Goal: Answer question/provide support: Share knowledge or assist other users

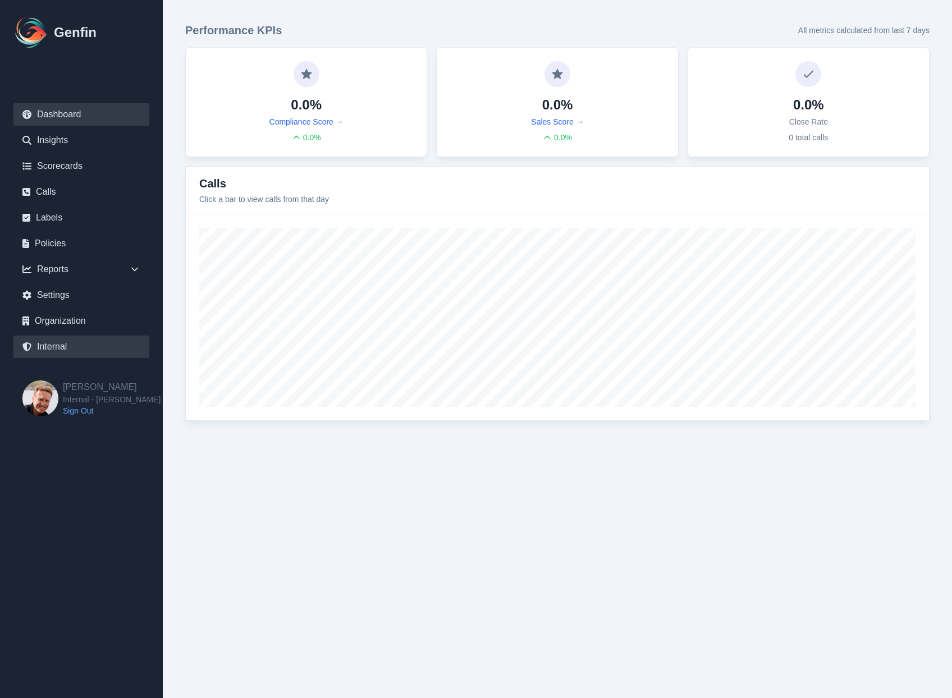
click at [51, 344] on link "Internal" at bounding box center [81, 347] width 136 height 22
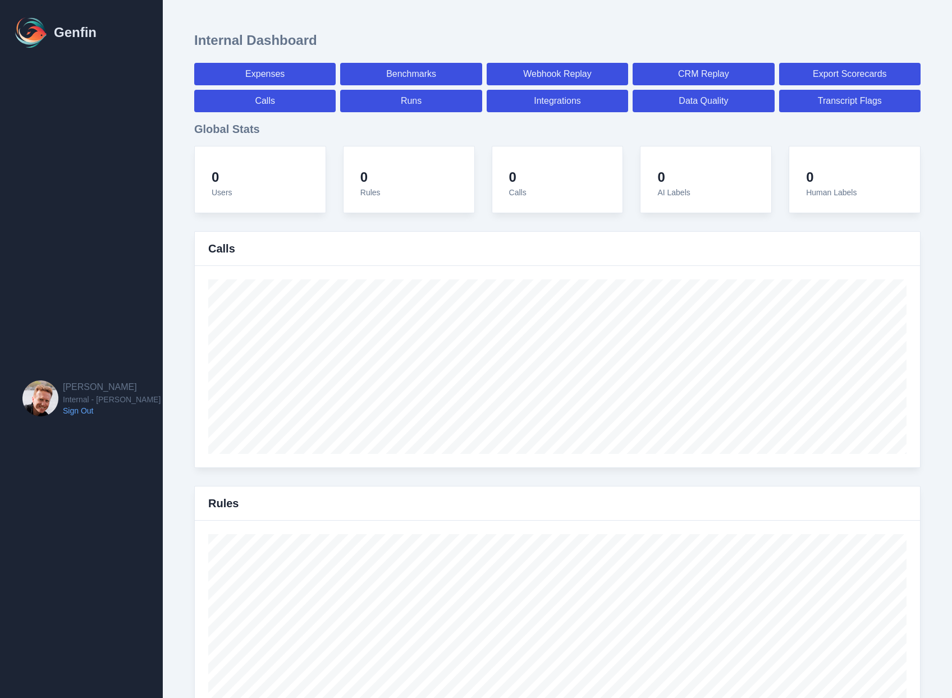
select select "paid"
select select "7"
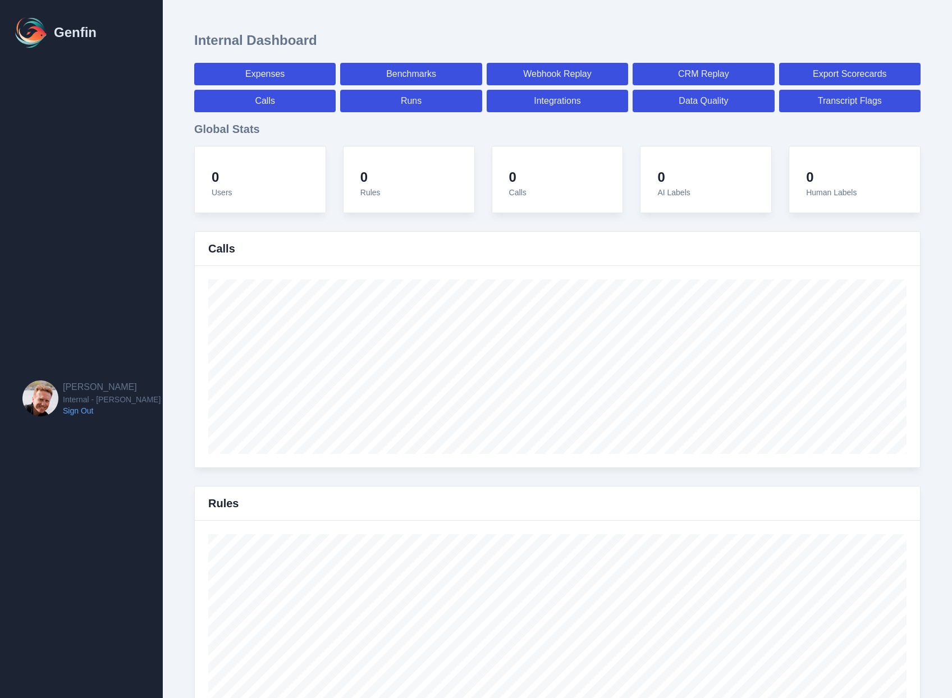
select select "paid"
select select "7"
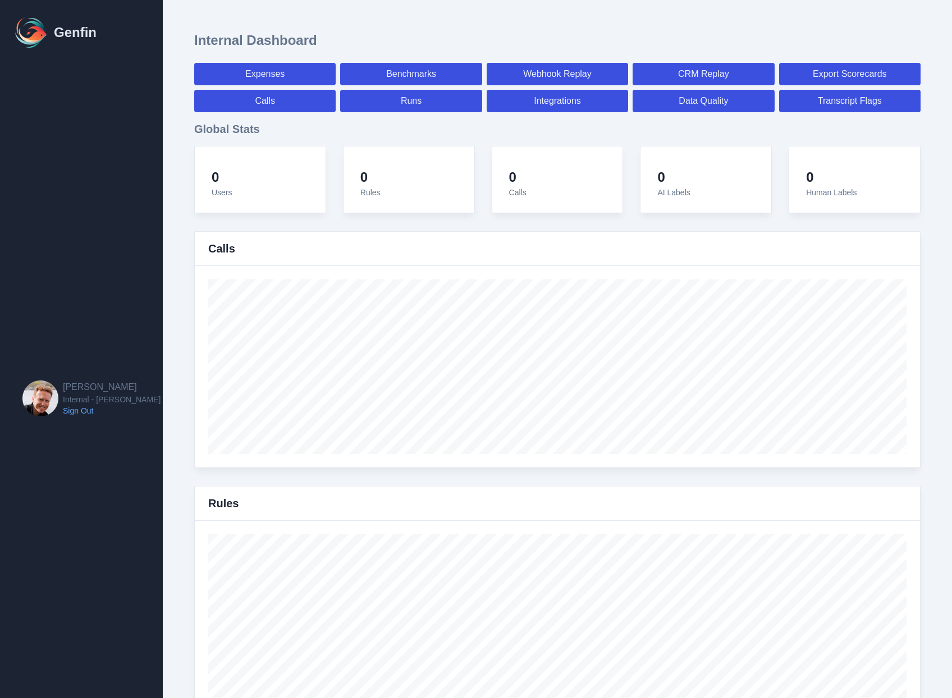
select select "7"
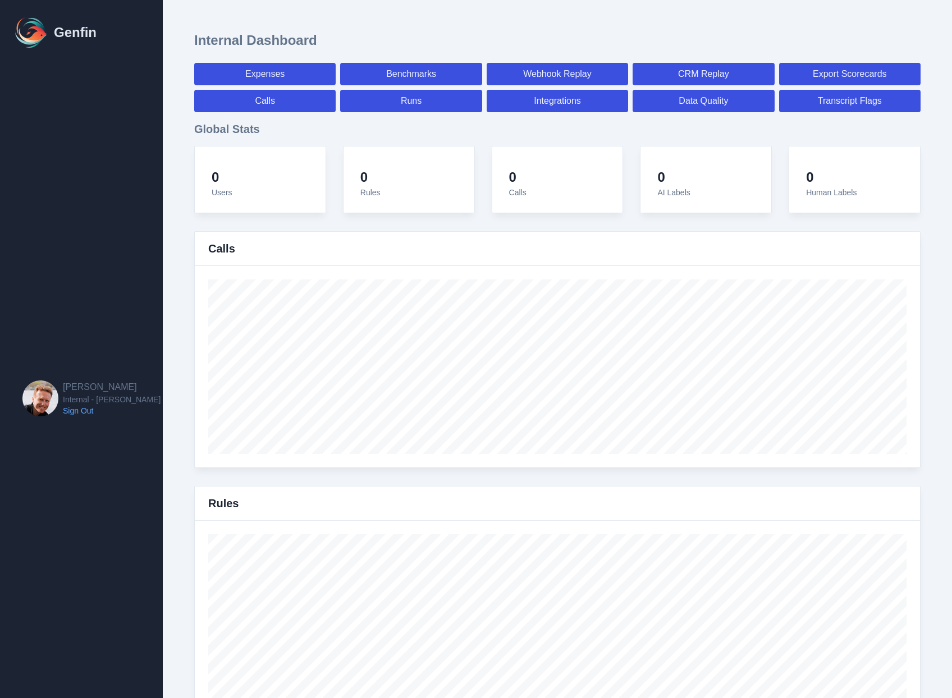
select select "7"
select select "paid"
select select "7"
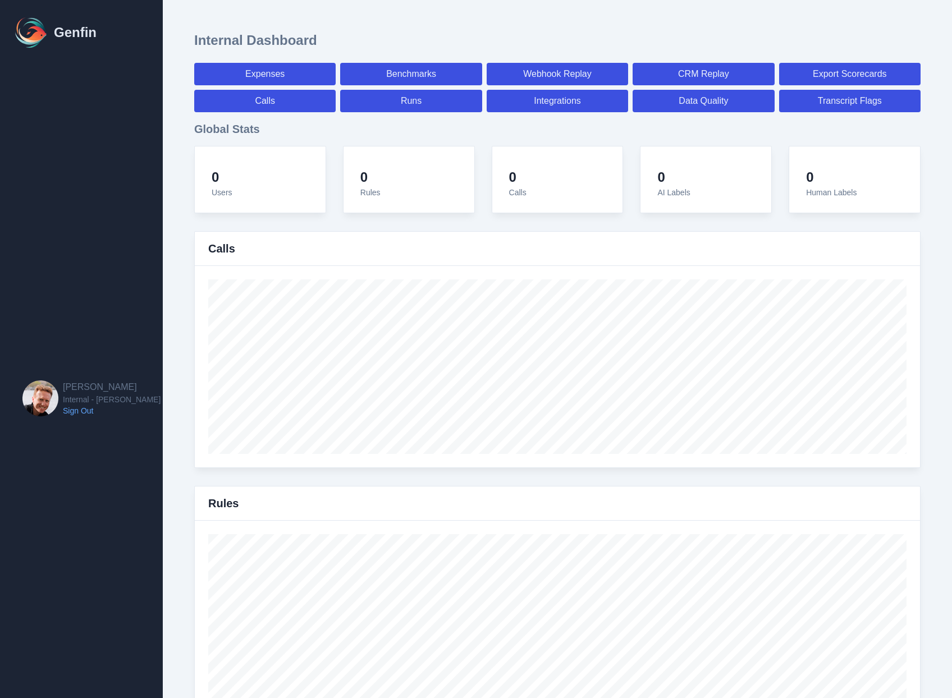
select select "7"
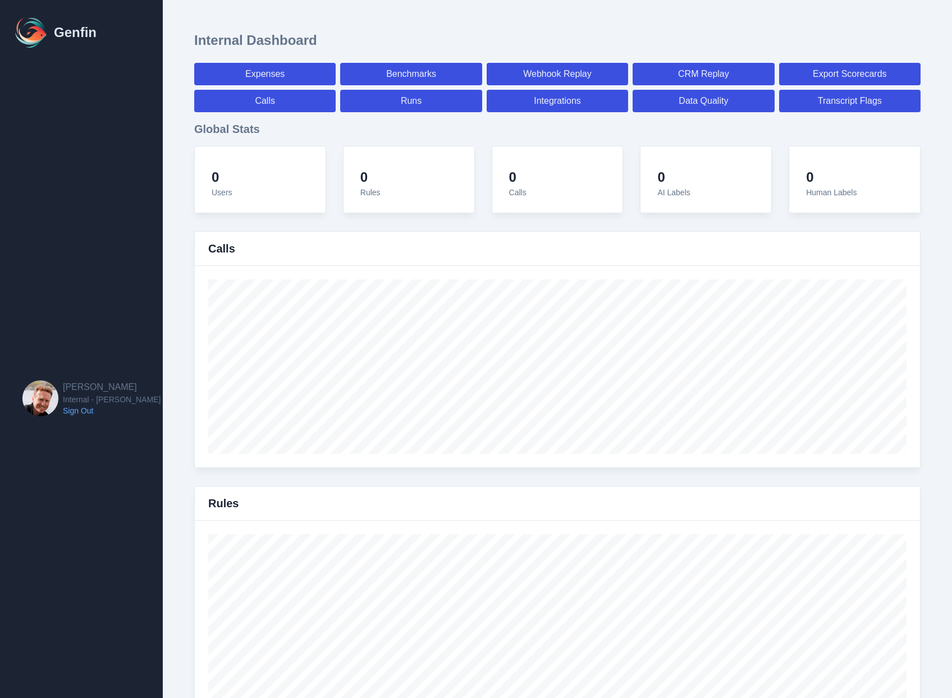
select select "7"
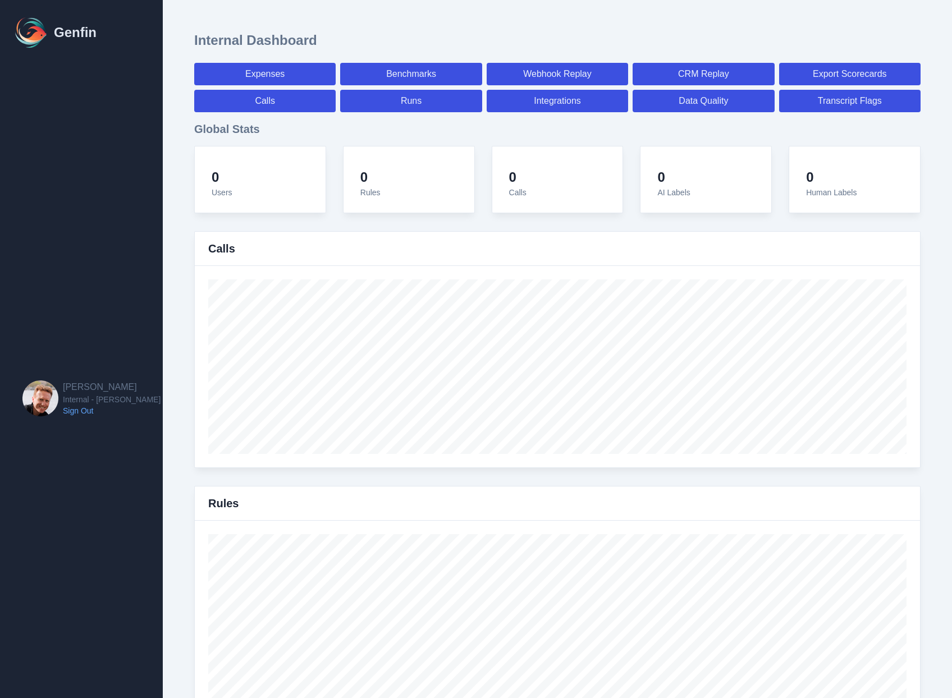
select select "7"
select select "paid"
select select "7"
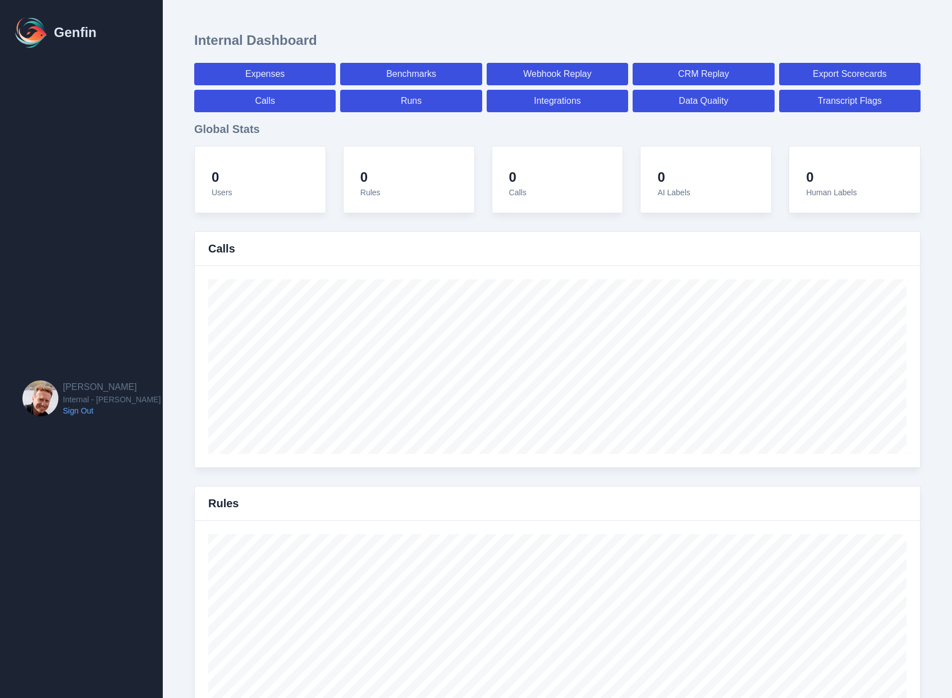
select select "paid"
select select "7"
select select "paid"
select select "7"
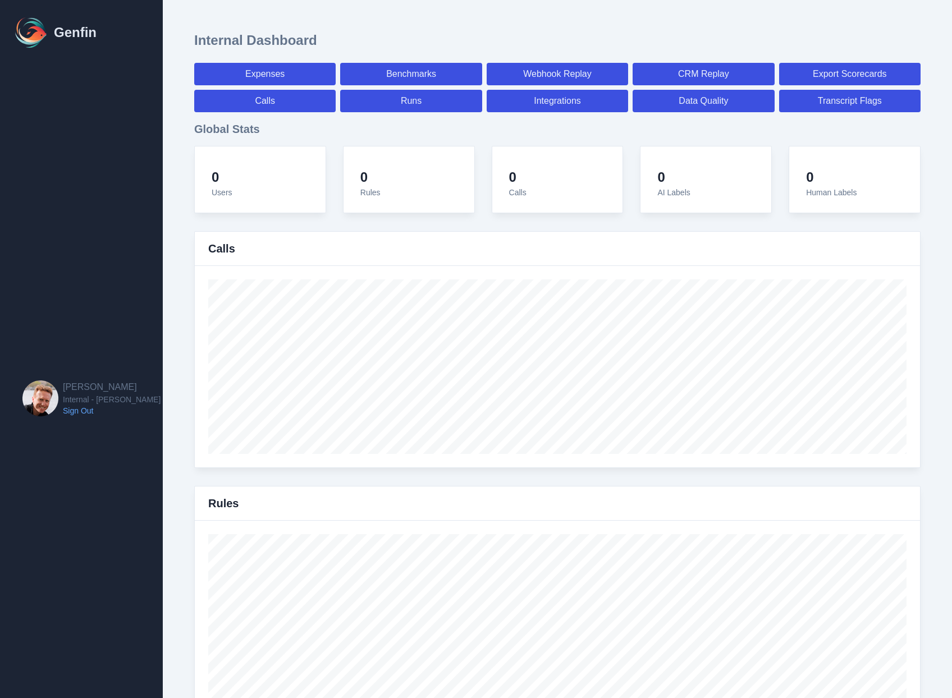
select select "7"
select select "paid"
select select "7"
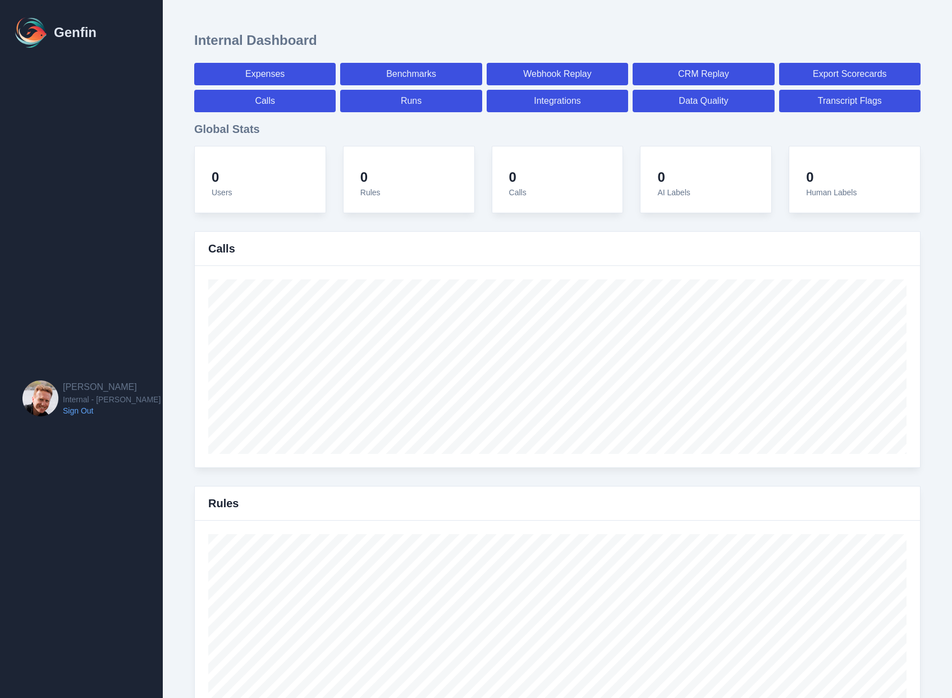
select select "paid"
select select "7"
select select "paid"
select select "7"
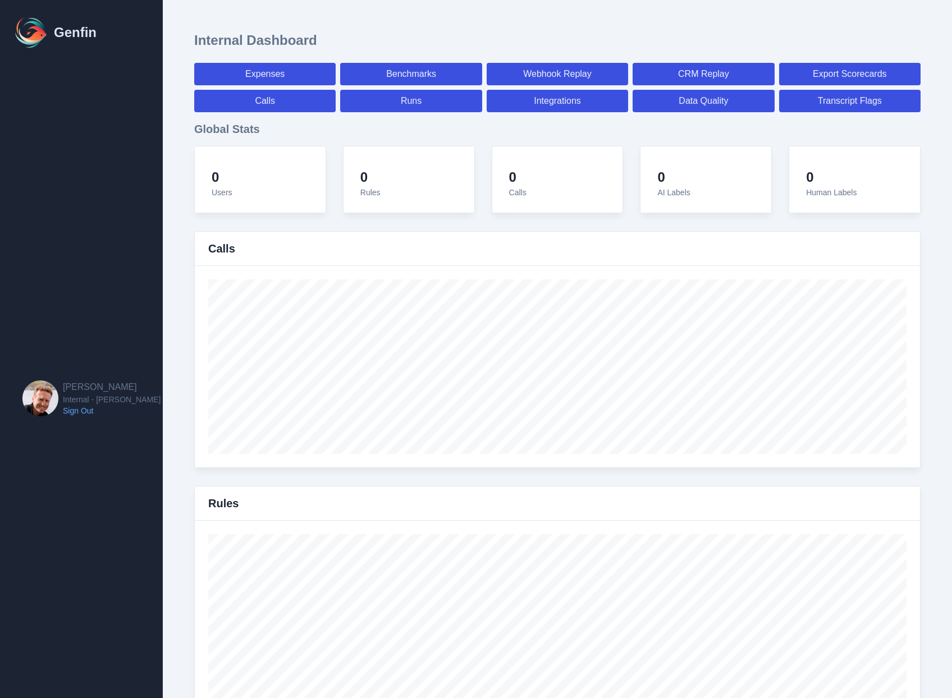
select select "7"
select select "paid"
select select "7"
select select "paid"
select select "7"
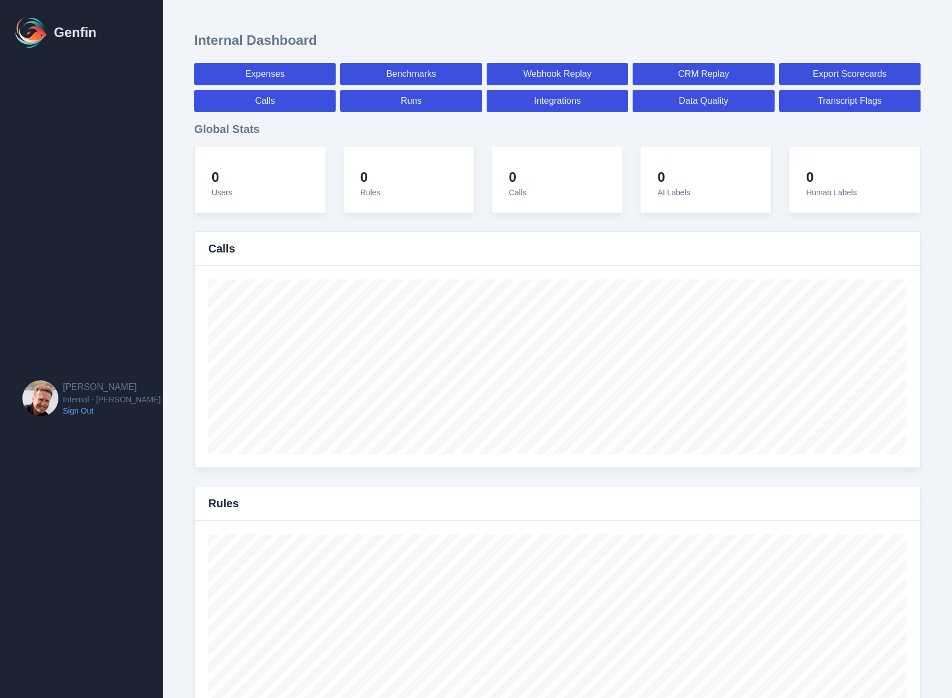
select select "7"
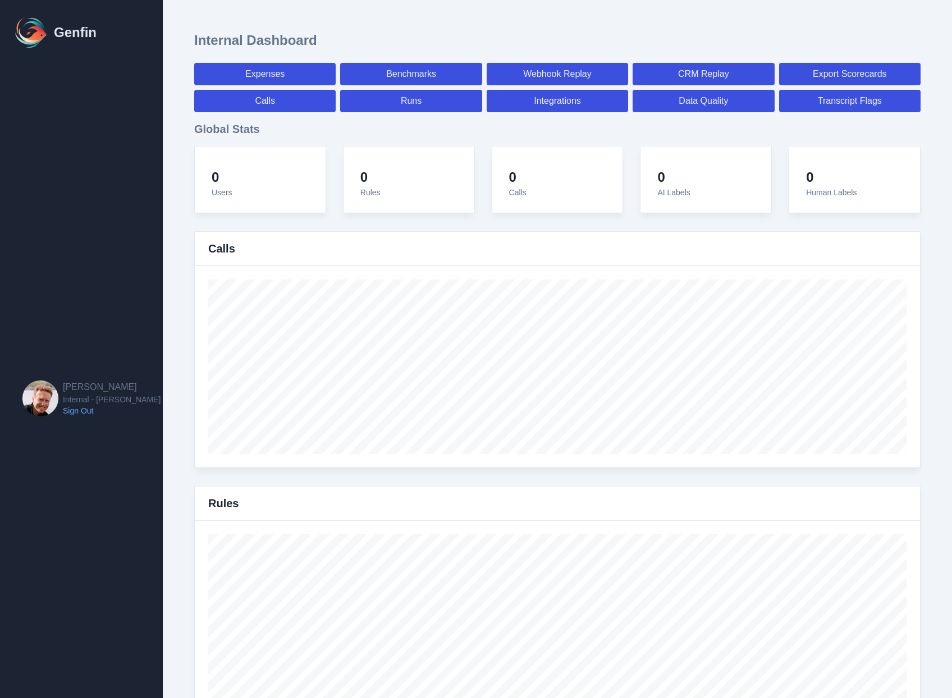
select select "paid"
select select "7"
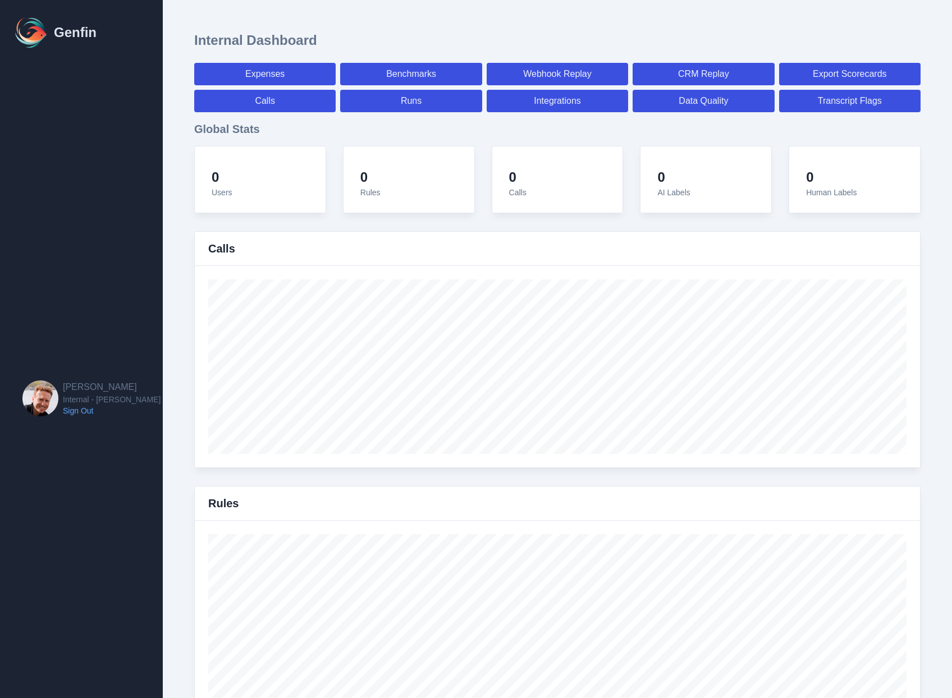
select select "paid"
select select "7"
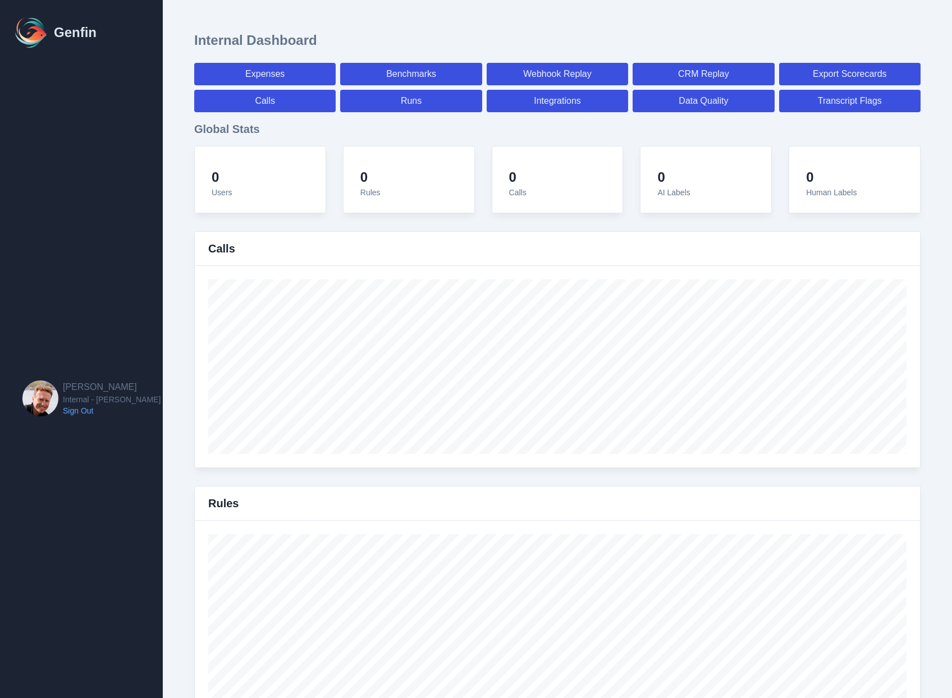
select select "7"
select select "paid"
select select "7"
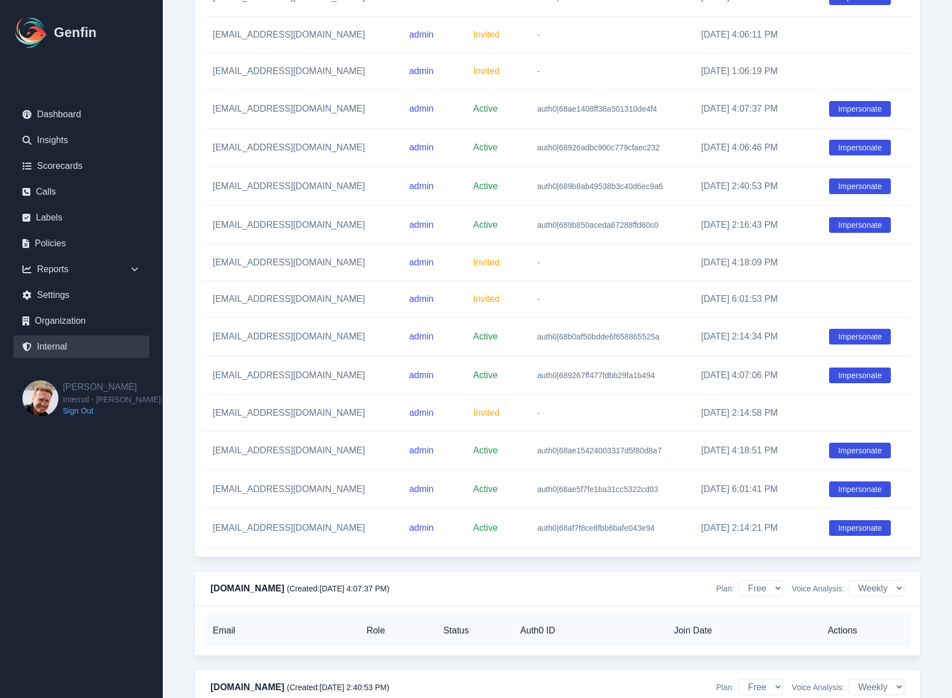
scroll to position [3907, 0]
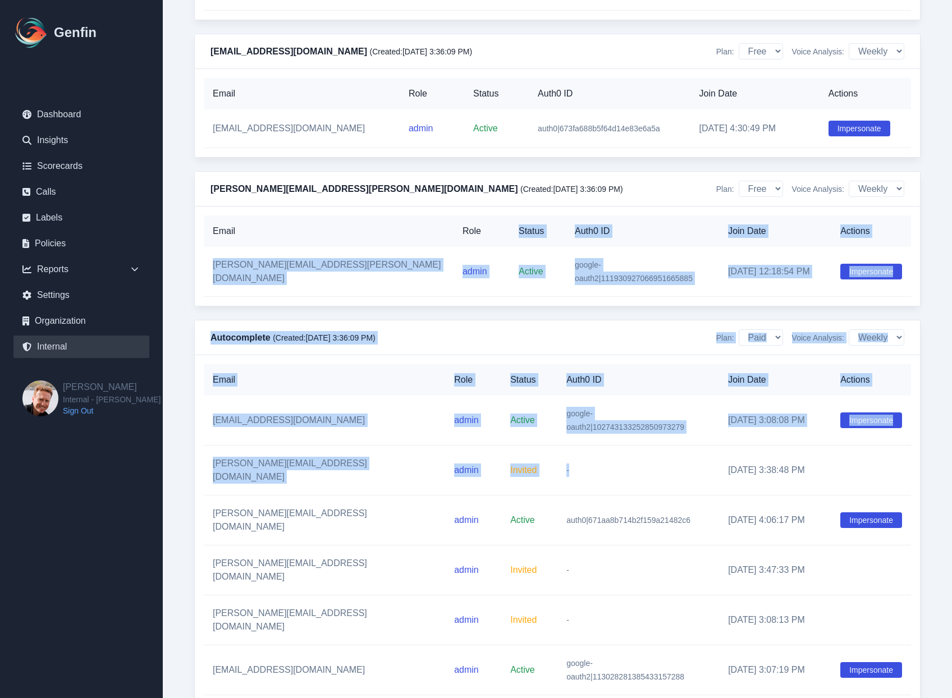
drag, startPoint x: 435, startPoint y: 244, endPoint x: 680, endPoint y: 541, distance: 385.3
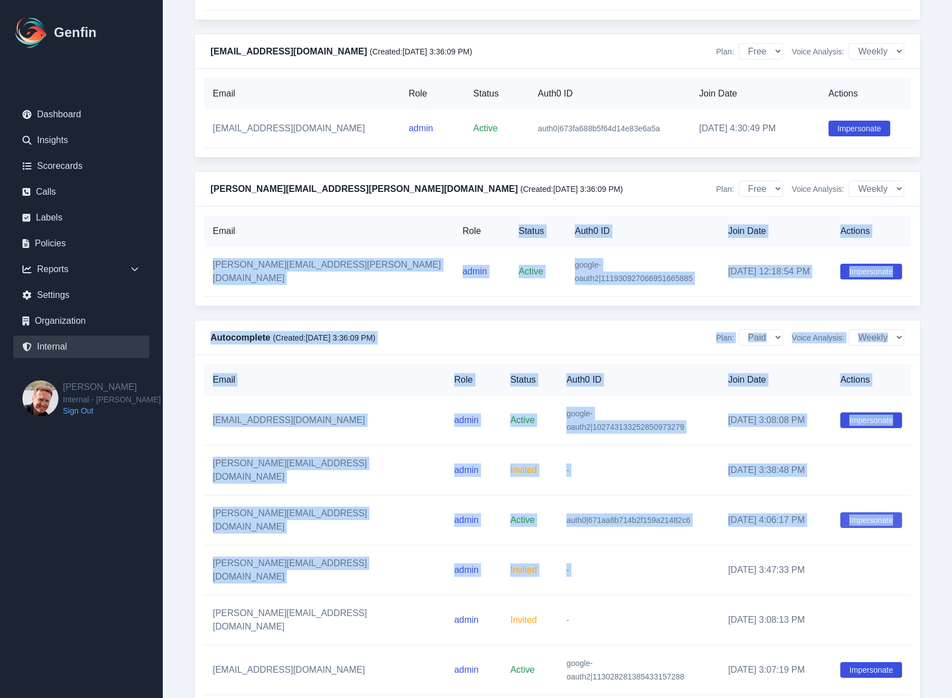
click at [860, 513] on button "Impersonate" at bounding box center [872, 521] width 62 height 16
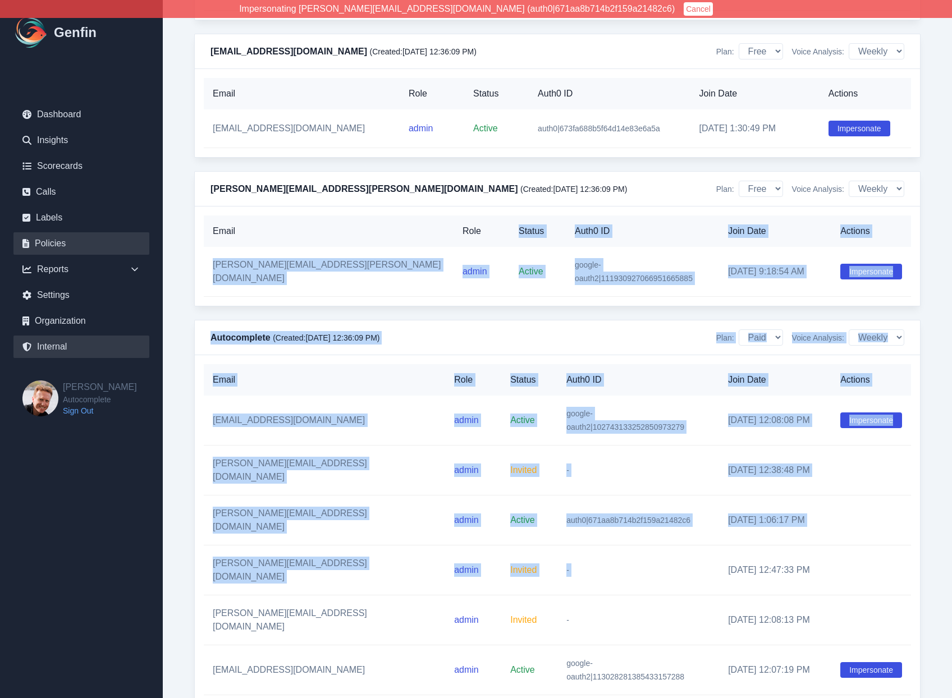
click at [60, 236] on link "Policies" at bounding box center [81, 243] width 136 height 22
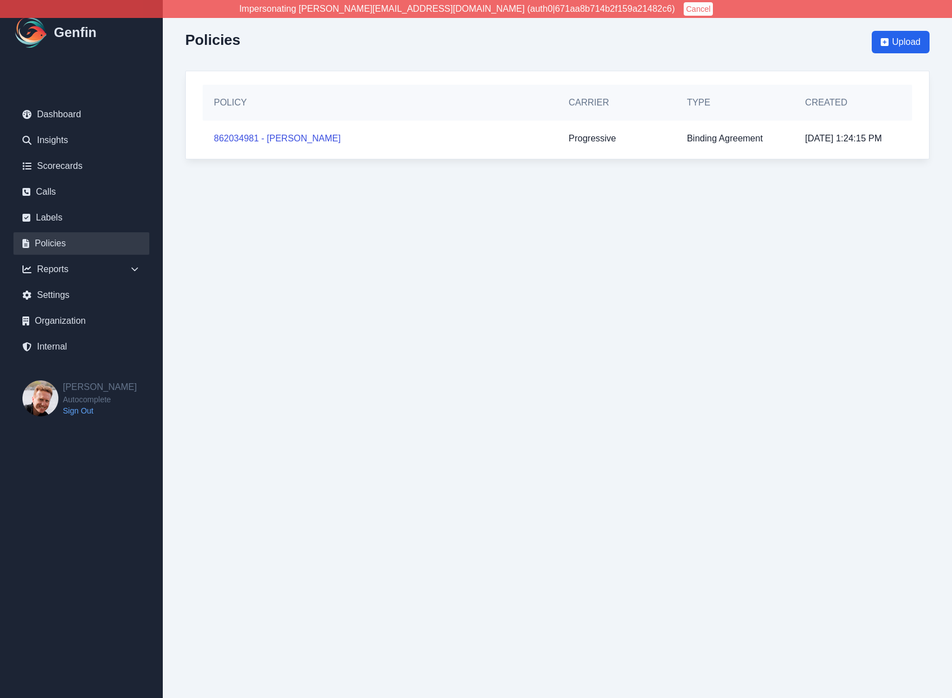
click at [241, 182] on html "Impersonating [PERSON_NAME][EMAIL_ADDRESS][DOMAIN_NAME] (auth0|671aa8b714b2f159…" at bounding box center [476, 91] width 952 height 182
click at [684, 12] on button "Cancel" at bounding box center [698, 8] width 29 height 13
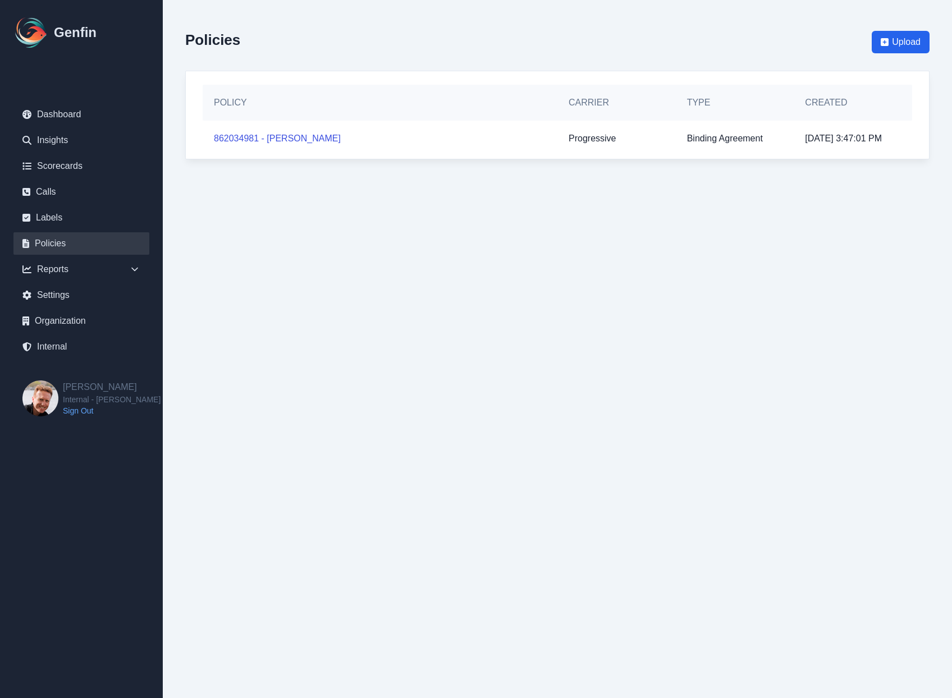
click at [627, 30] on div "Policies Upload" at bounding box center [557, 41] width 745 height 39
